Goal: Find specific page/section

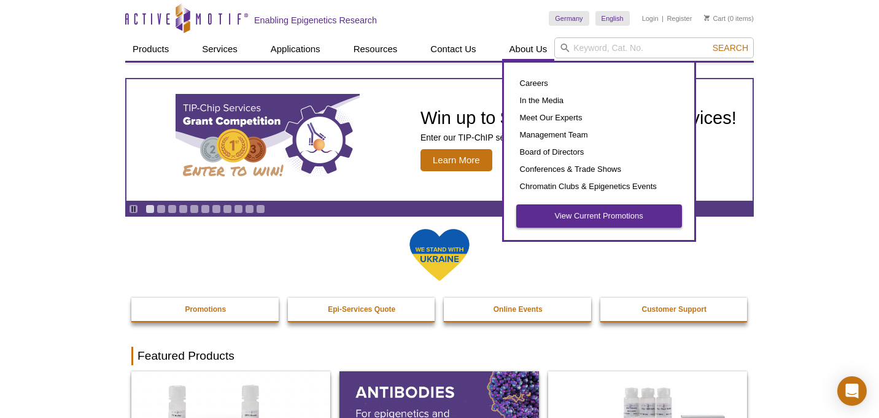
click at [575, 220] on link "View Current Promotions" at bounding box center [599, 215] width 166 height 23
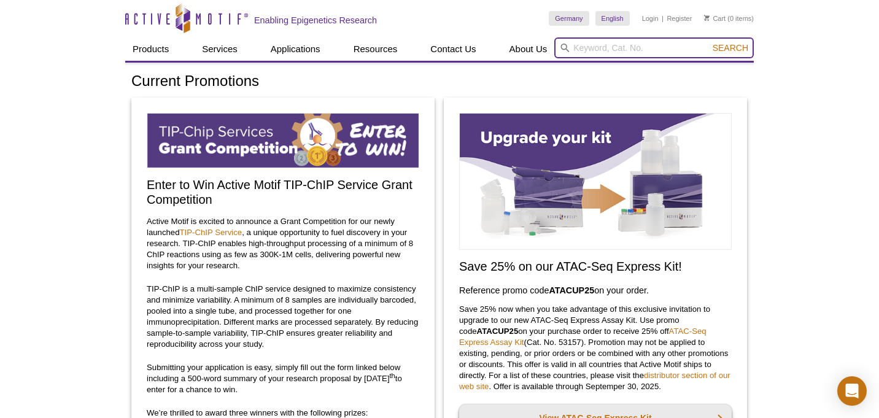
click at [629, 48] on input "search" at bounding box center [654, 47] width 200 height 21
type input "39062"
click at [731, 48] on button "Search" at bounding box center [730, 47] width 43 height 11
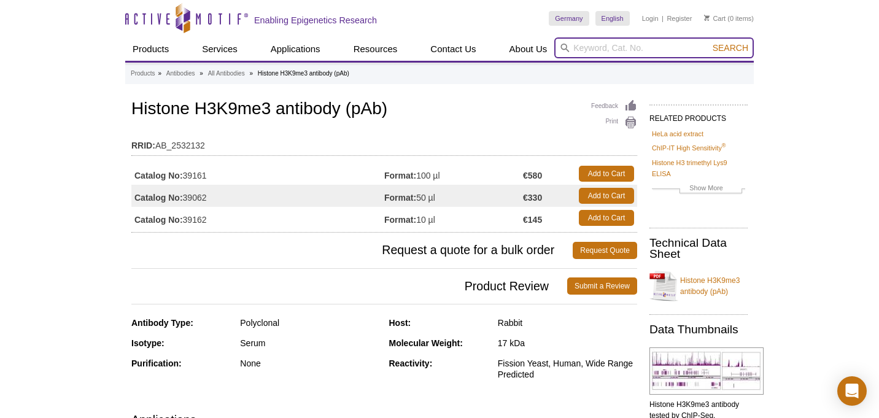
click at [593, 48] on input "search" at bounding box center [654, 47] width 200 height 21
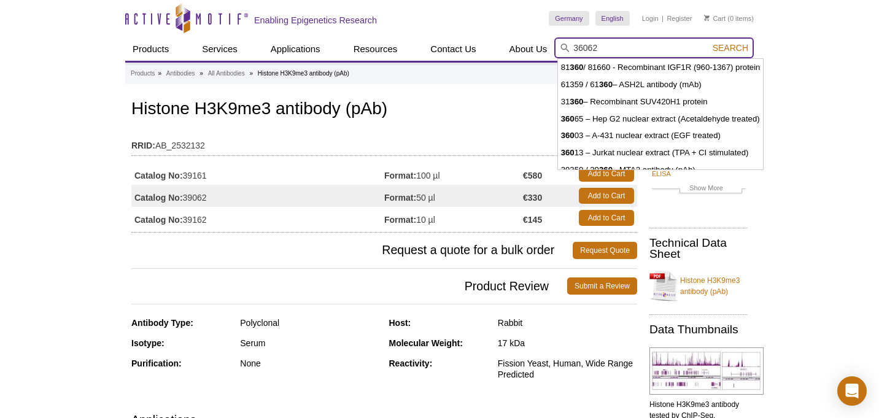
type input "36062"
click at [731, 48] on button "Search" at bounding box center [730, 47] width 43 height 11
